Goal: Information Seeking & Learning: Learn about a topic

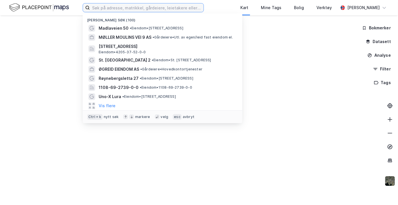
click at [111, 9] on input at bounding box center [147, 7] width 114 height 9
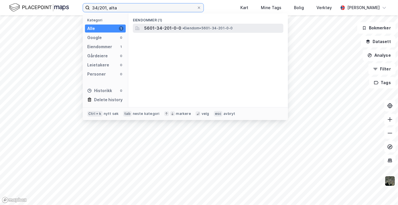
type input "34/201, alta"
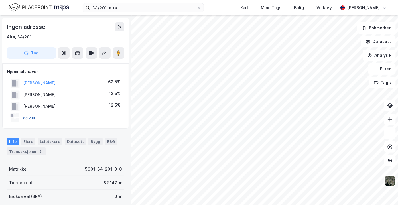
click at [0, 0] on button "og 2 til" at bounding box center [0, 0] width 0 height 0
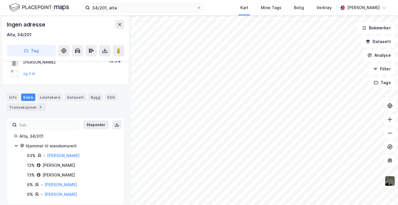
scroll to position [51, 0]
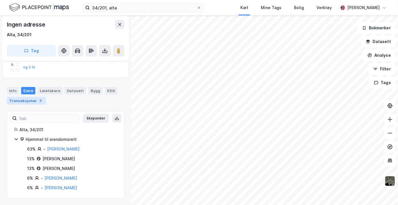
click at [34, 101] on div "Transaksjoner 3" at bounding box center [26, 101] width 39 height 8
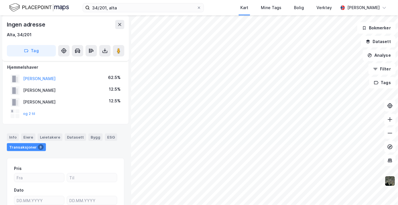
scroll to position [4, 0]
click at [16, 136] on div "Info" at bounding box center [13, 137] width 12 height 7
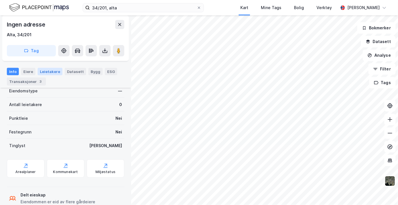
scroll to position [133, 0]
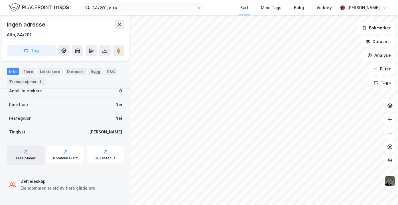
click at [34, 158] on div "Arealplaner" at bounding box center [25, 158] width 20 height 5
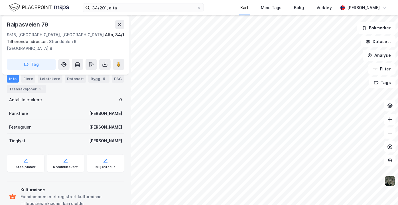
scroll to position [133, 0]
drag, startPoint x: 27, startPoint y: 73, endPoint x: 25, endPoint y: 79, distance: 6.3
click at [25, 79] on div "Info [PERSON_NAME] Datasett Bygg 5 ESG Transaksjoner 18" at bounding box center [65, 81] width 131 height 27
click at [25, 79] on div "Eiere" at bounding box center [28, 79] width 14 height 8
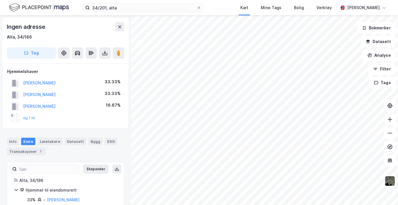
scroll to position [1, 0]
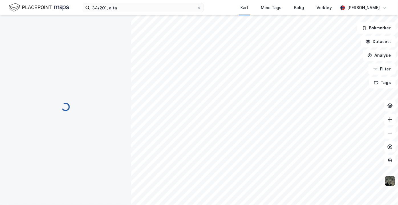
scroll to position [1, 0]
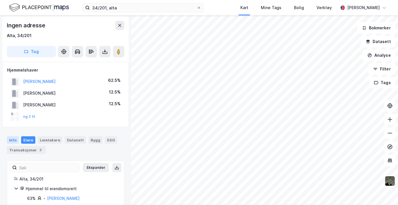
click at [16, 141] on div "Info" at bounding box center [13, 139] width 12 height 7
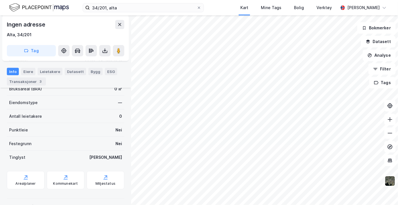
scroll to position [133, 0]
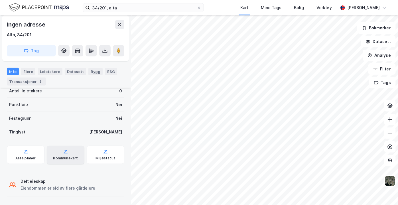
click at [71, 158] on div "Kommunekart" at bounding box center [65, 158] width 25 height 5
click at [24, 69] on div "Eiere" at bounding box center [28, 71] width 14 height 7
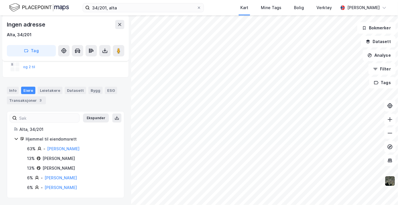
scroll to position [51, 0]
click at [14, 93] on div "Info" at bounding box center [13, 90] width 12 height 7
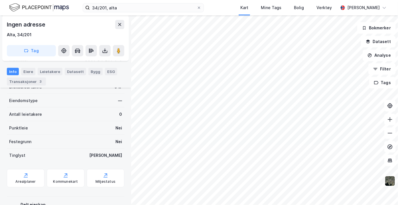
scroll to position [133, 0]
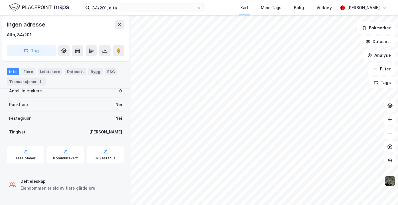
click at [388, 176] on img at bounding box center [389, 181] width 11 height 11
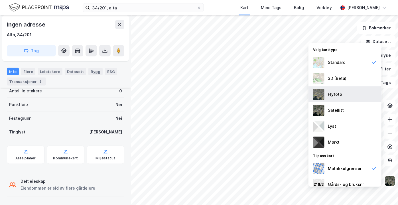
click at [345, 91] on div "Flyfoto" at bounding box center [344, 94] width 73 height 16
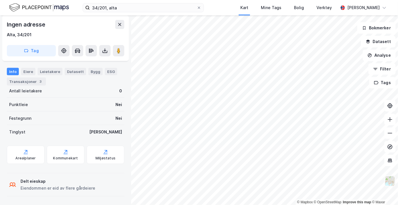
click at [390, 177] on img at bounding box center [389, 181] width 11 height 11
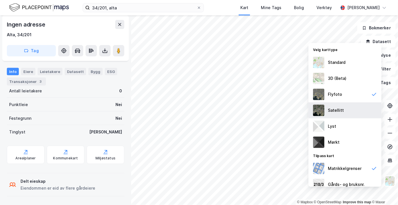
click at [363, 112] on div "Satellitt" at bounding box center [344, 110] width 73 height 16
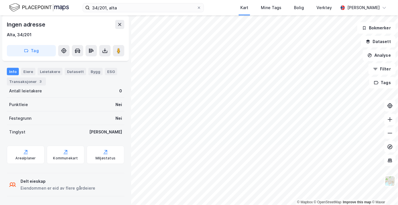
click at [390, 178] on iframe "Kontrollprogram for chat" at bounding box center [383, 191] width 28 height 27
click at [388, 158] on icon at bounding box center [390, 161] width 6 height 6
click at [387, 177] on img at bounding box center [389, 181] width 11 height 11
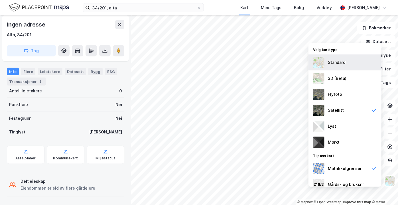
click at [349, 60] on div "Standard" at bounding box center [344, 62] width 73 height 16
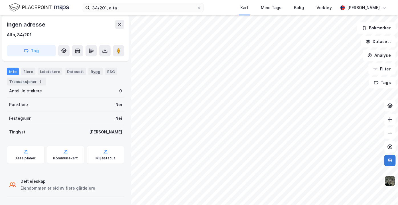
click at [391, 165] on button at bounding box center [389, 160] width 11 height 11
